Goal: Task Accomplishment & Management: Use online tool/utility

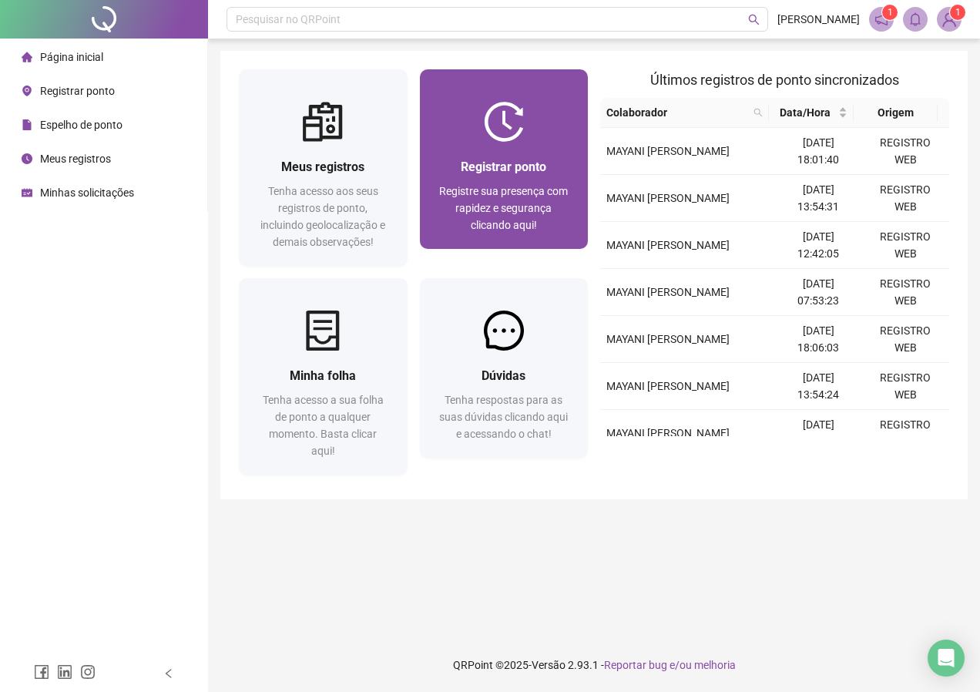
click at [454, 196] on span "Registre sua presença com rapidez e segurança clicando aqui!" at bounding box center [503, 208] width 129 height 46
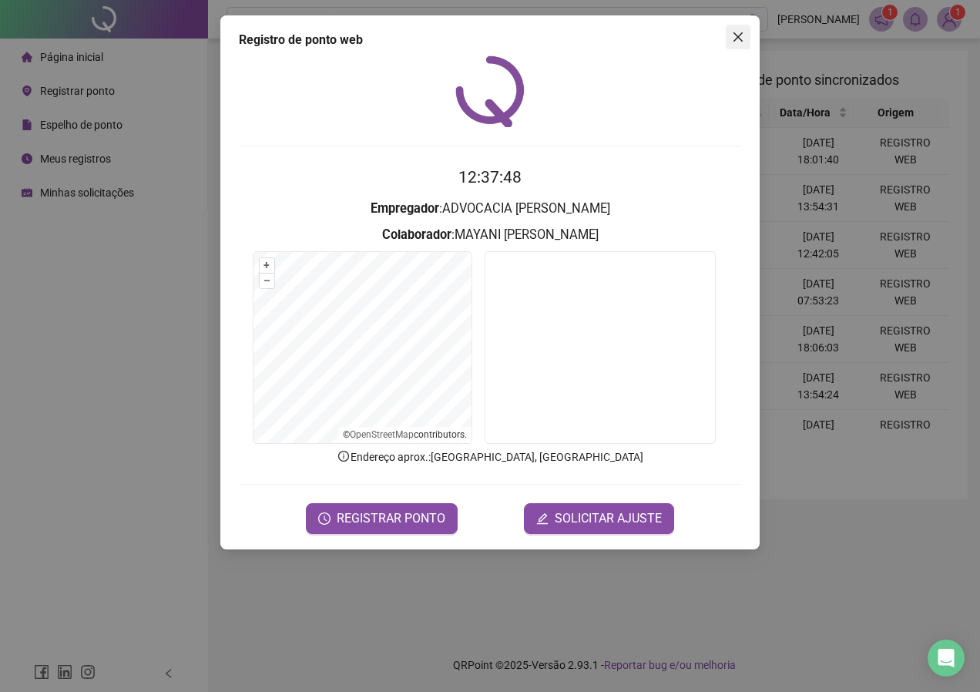
click at [745, 46] on button "Close" at bounding box center [738, 37] width 25 height 25
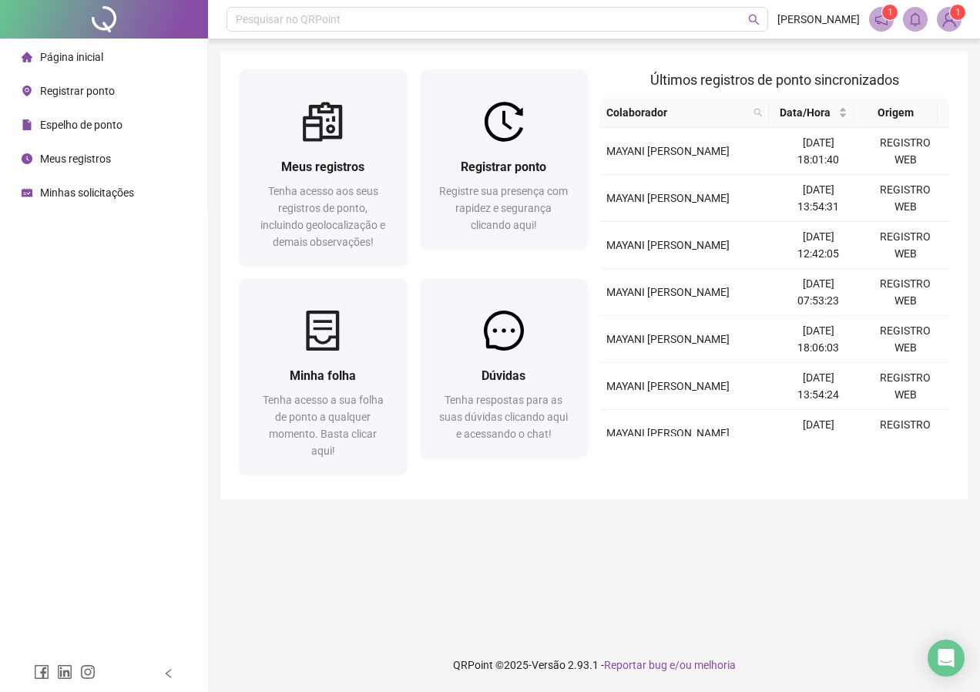
click at [590, 590] on main "Meus registros Tenha acesso aos seus registros de ponto, incluindo geolocalizaç…" at bounding box center [594, 338] width 748 height 575
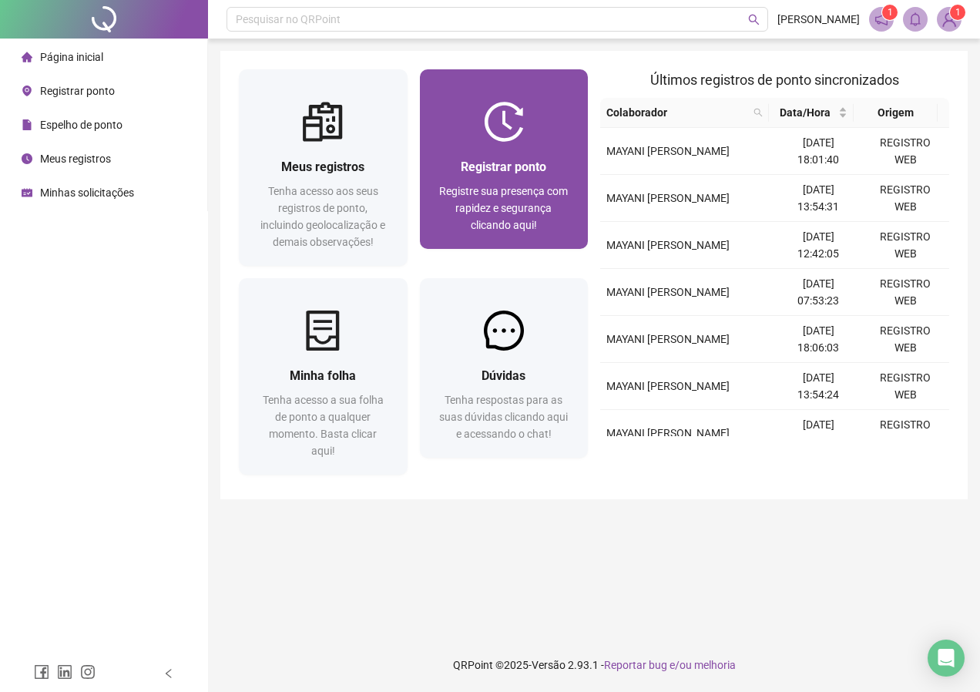
click at [499, 198] on div "Registre sua presença com rapidez e segurança clicando aqui!" at bounding box center [505, 208] width 132 height 51
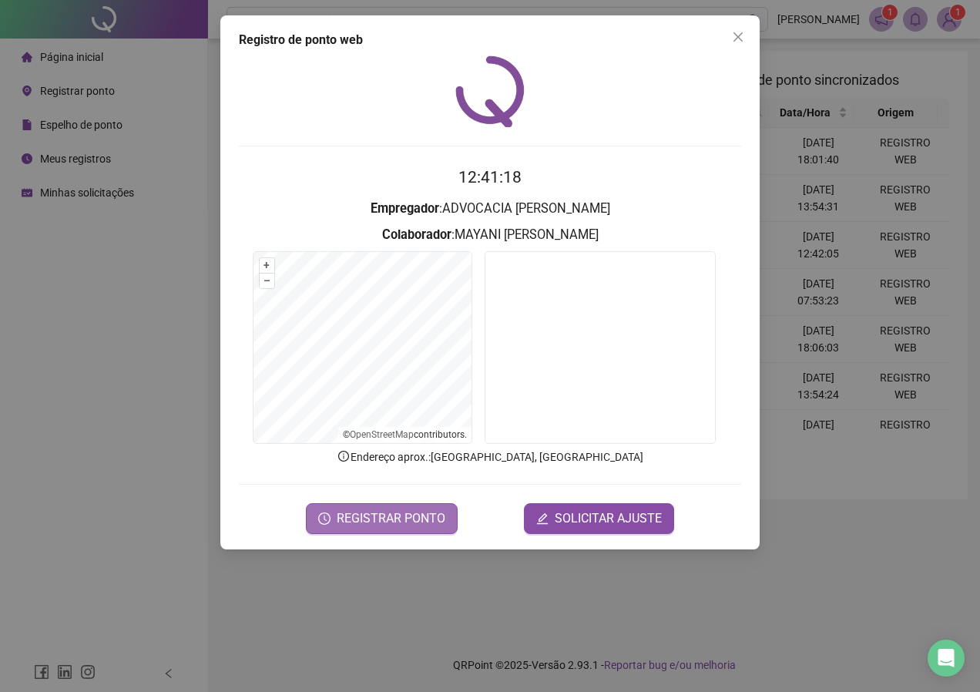
click at [423, 525] on span "REGISTRAR PONTO" at bounding box center [391, 518] width 109 height 18
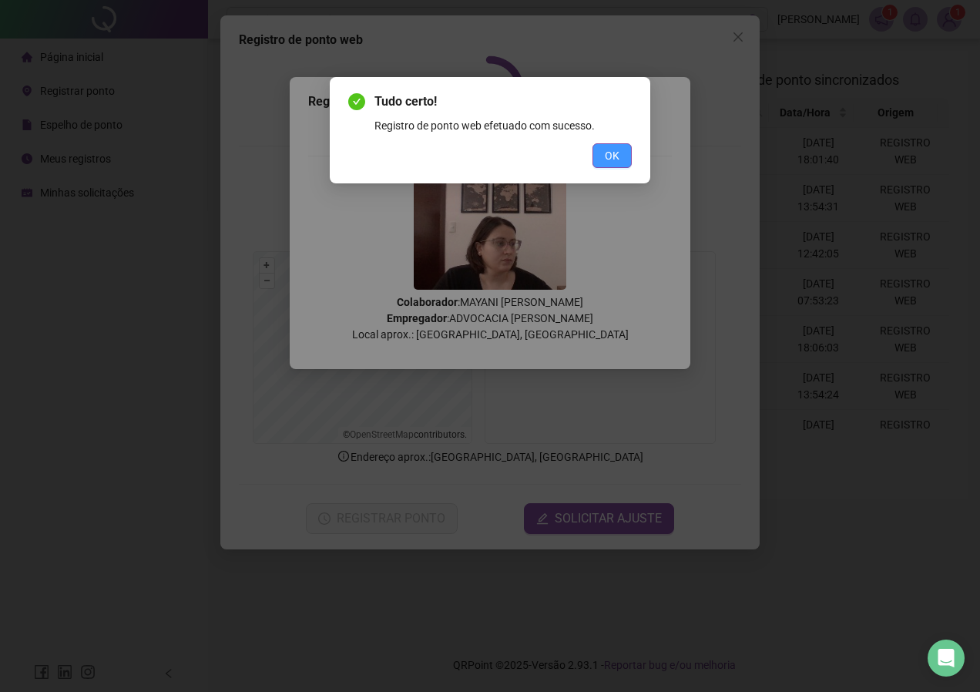
click at [616, 153] on span "OK" at bounding box center [612, 155] width 15 height 17
